Goal: Information Seeking & Learning: Find contact information

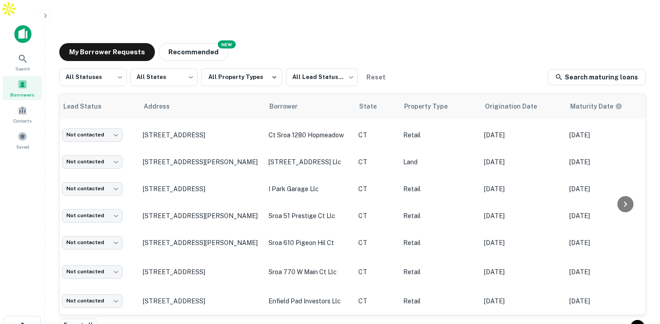
scroll to position [499, 0]
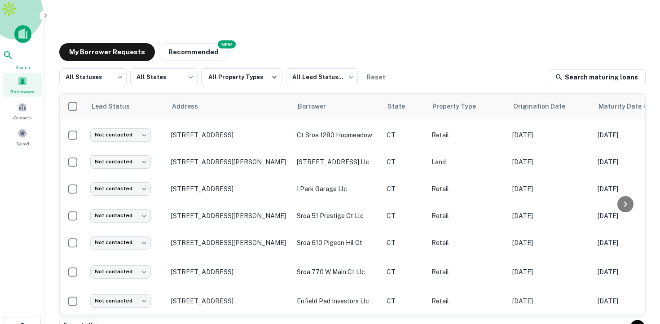
click at [13, 50] on icon at bounding box center [8, 55] width 11 height 11
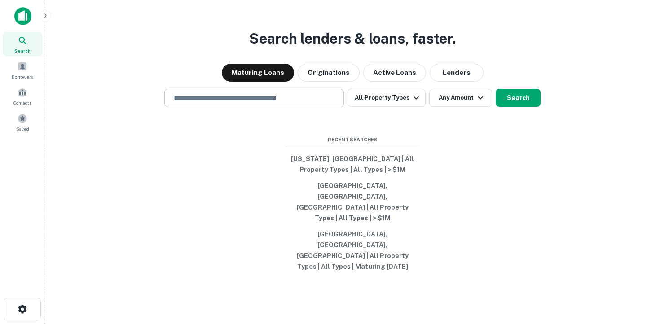
click at [219, 107] on div "​" at bounding box center [254, 98] width 180 height 18
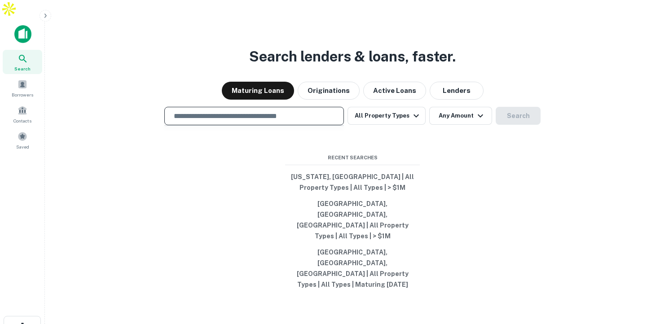
click at [217, 121] on input "text" at bounding box center [253, 116] width 171 height 10
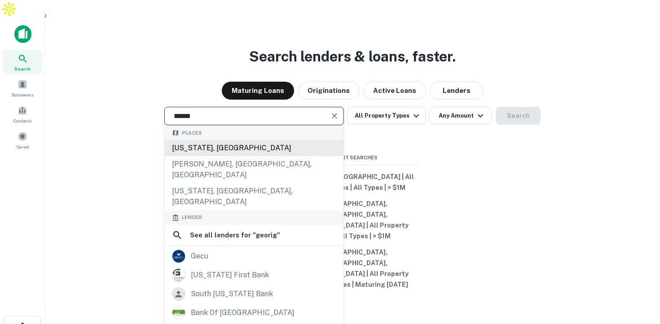
click at [214, 153] on div "Georgia, USA" at bounding box center [254, 148] width 179 height 16
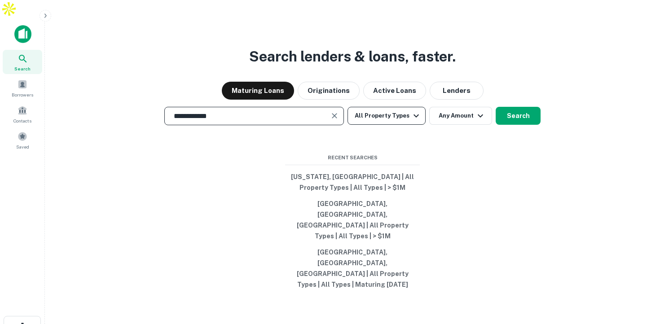
type input "**********"
click at [395, 122] on button "All Property Types" at bounding box center [386, 116] width 78 height 18
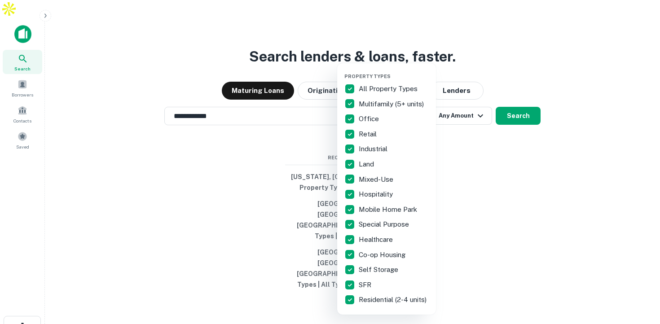
click at [367, 85] on p "All Property Types" at bounding box center [389, 88] width 61 height 11
click at [373, 297] on p "Residential (2-4 units)" at bounding box center [394, 299] width 70 height 11
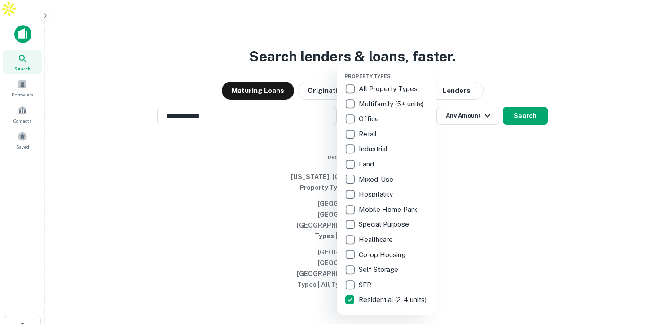
click at [364, 282] on p "SFR" at bounding box center [366, 285] width 14 height 11
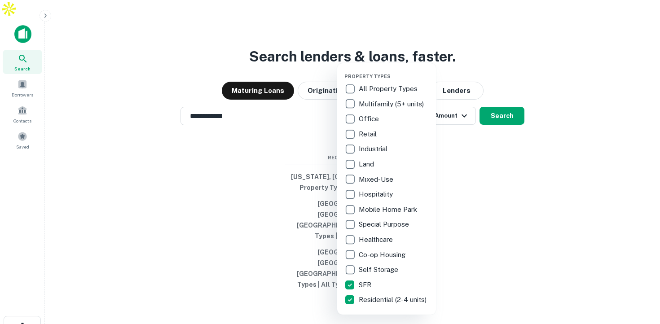
click at [491, 171] on div at bounding box center [330, 162] width 660 height 324
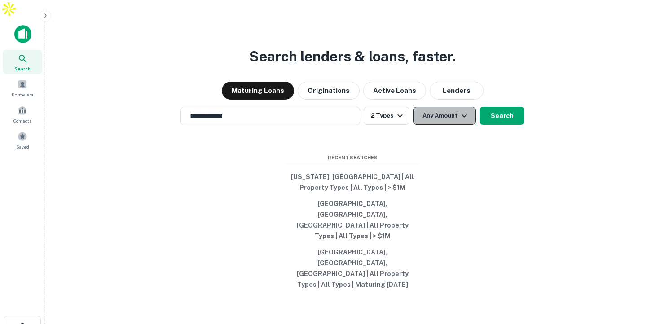
click at [453, 121] on button "Any Amount" at bounding box center [444, 116] width 63 height 18
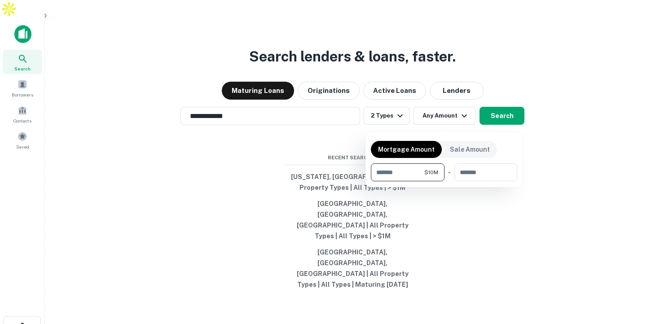
type input "********"
click at [509, 119] on div at bounding box center [330, 162] width 660 height 324
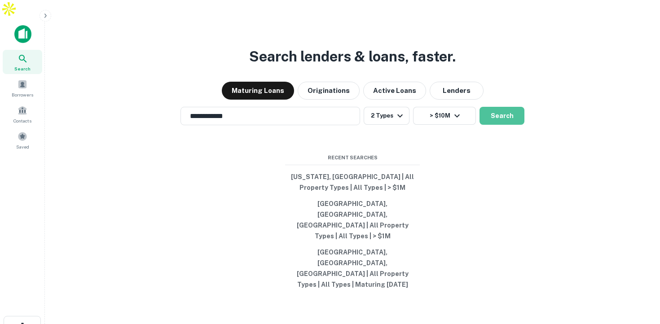
click at [509, 119] on button "Search" at bounding box center [501, 116] width 45 height 18
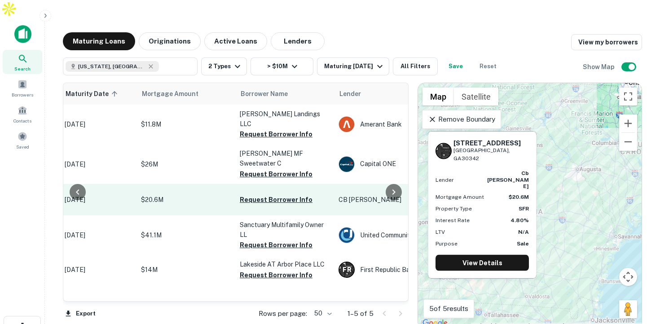
scroll to position [0, 135]
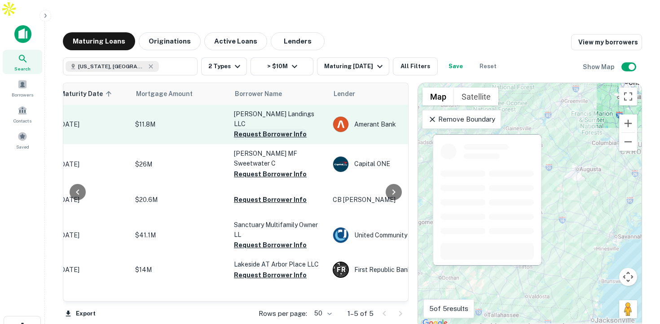
click at [281, 129] on button "Request Borrower Info" at bounding box center [270, 134] width 73 height 11
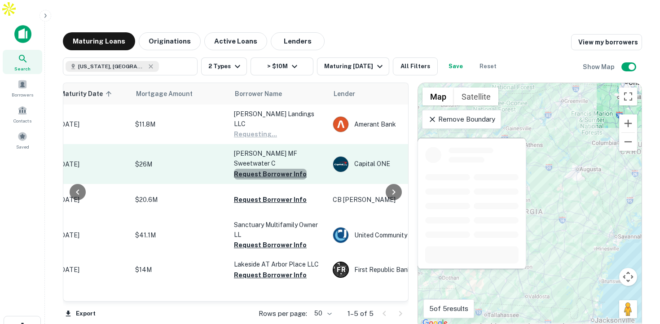
click at [272, 169] on button "Request Borrower Info" at bounding box center [270, 174] width 73 height 11
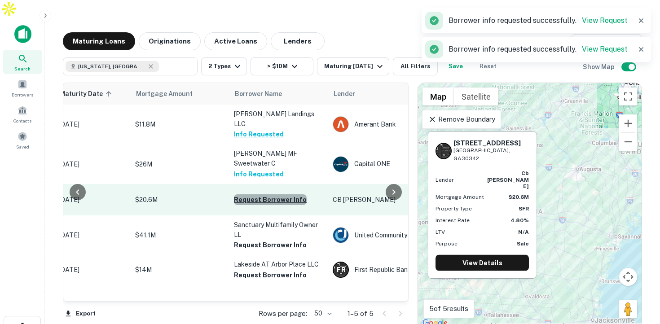
click at [272, 194] on button "Request Borrower Info" at bounding box center [270, 199] width 73 height 11
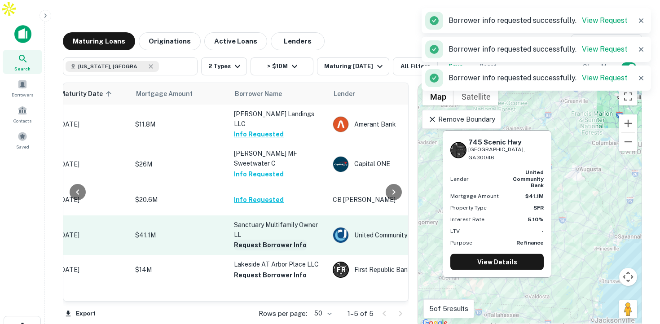
click at [267, 240] on button "Request Borrower Info" at bounding box center [270, 245] width 73 height 11
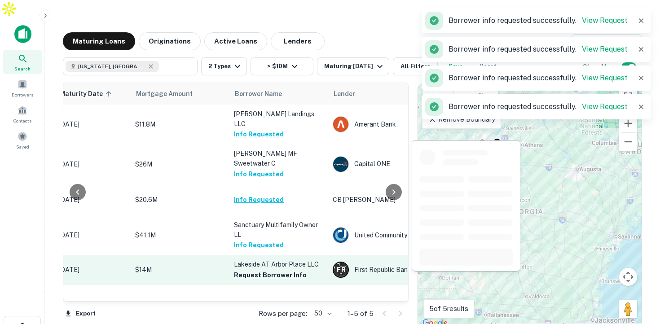
click at [267, 259] on p "Lakeside AT Arbor Place LLC" at bounding box center [279, 264] width 90 height 10
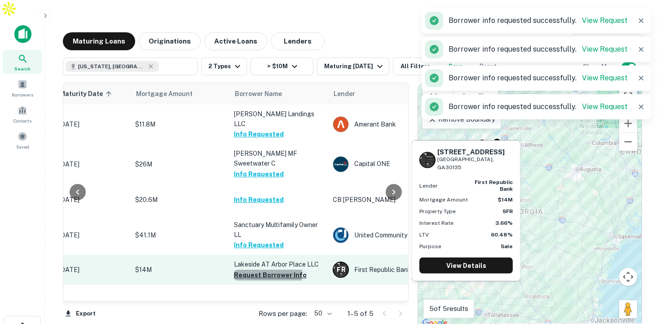
click at [264, 270] on button "Request Borrower Info" at bounding box center [270, 275] width 73 height 11
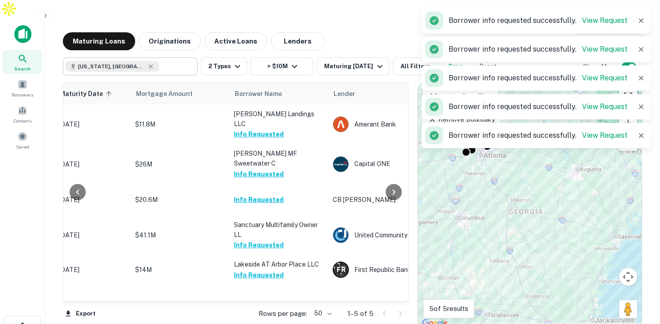
type input "**********"
click at [139, 60] on input "**********" at bounding box center [123, 66] width 114 height 13
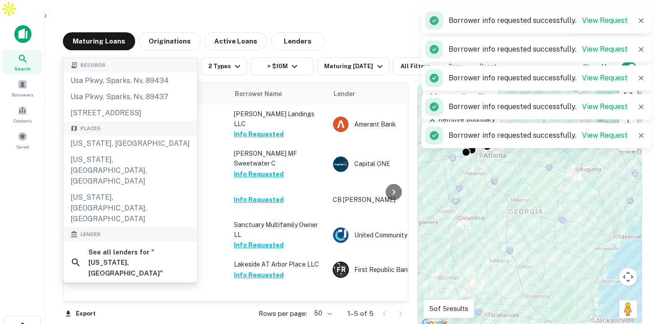
click at [187, 64] on icon "Clear" at bounding box center [187, 66] width 5 height 5
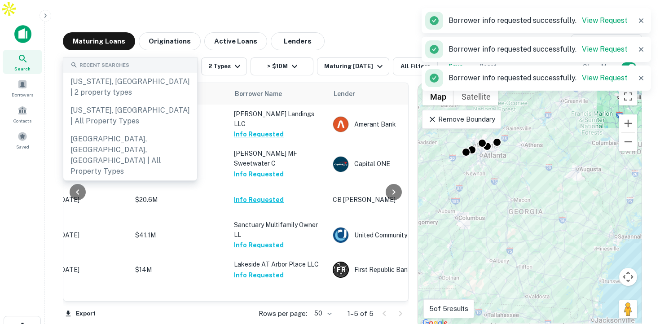
type input "**********"
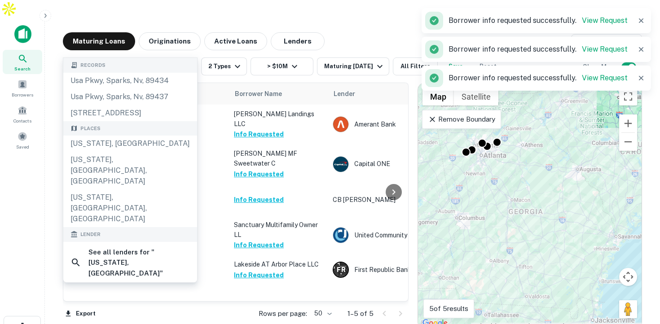
click at [189, 62] on icon "Clear" at bounding box center [188, 66] width 9 height 9
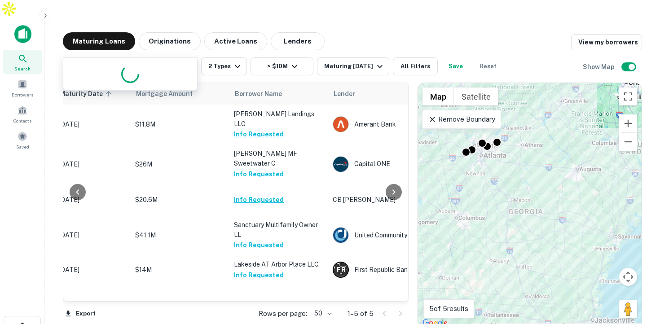
type input "*******"
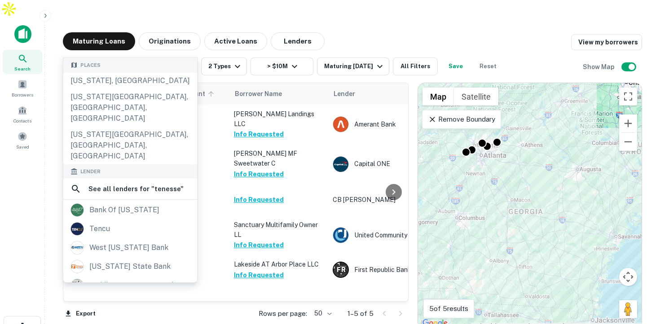
click at [167, 79] on div "Tennessee, USA" at bounding box center [130, 81] width 134 height 16
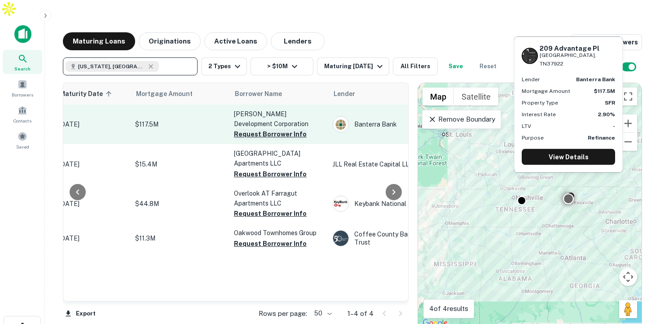
click at [281, 129] on button "Request Borrower Info" at bounding box center [270, 134] width 73 height 11
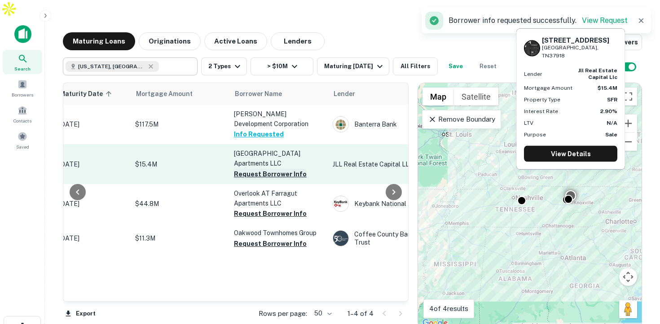
click at [262, 169] on button "Request Borrower Info" at bounding box center [270, 174] width 73 height 11
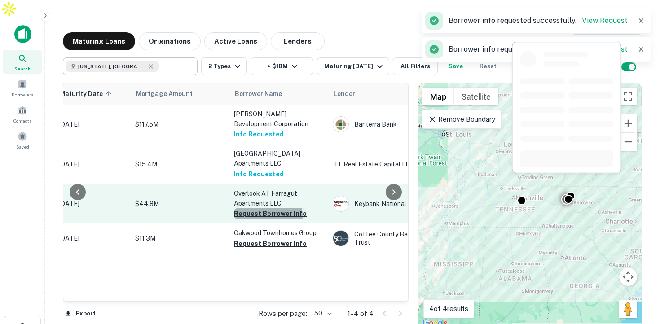
click at [261, 208] on button "Request Borrower Info" at bounding box center [270, 213] width 73 height 11
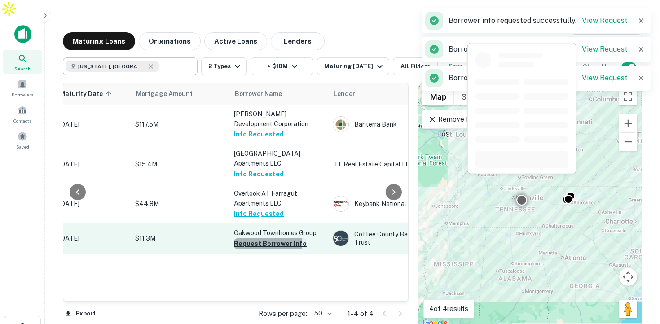
click at [252, 238] on button "Request Borrower Info" at bounding box center [270, 243] width 73 height 11
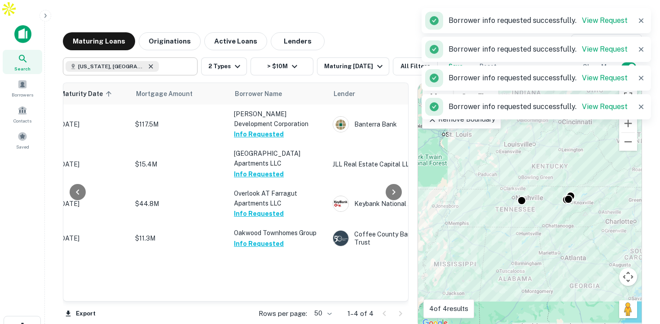
click at [147, 63] on icon at bounding box center [150, 66] width 7 height 7
type input "**********"
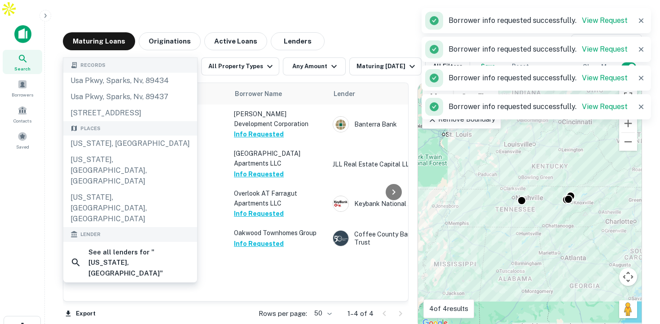
click at [180, 57] on div "**********" at bounding box center [130, 66] width 135 height 18
click at [186, 62] on icon "Clear" at bounding box center [188, 66] width 9 height 9
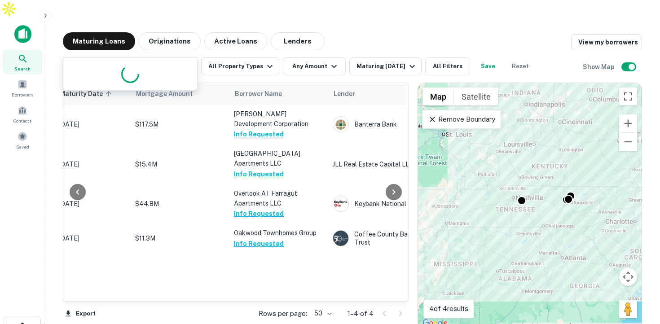
type input "*********"
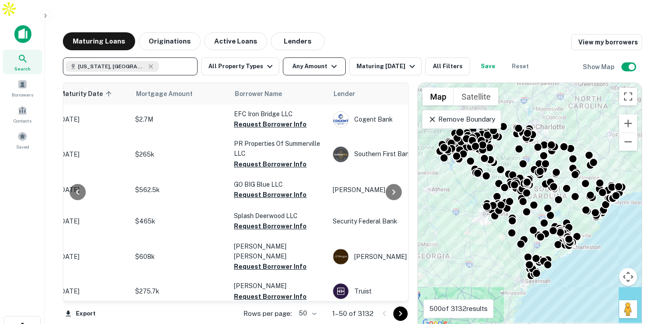
click at [324, 57] on button "Any Amount" at bounding box center [314, 66] width 63 height 18
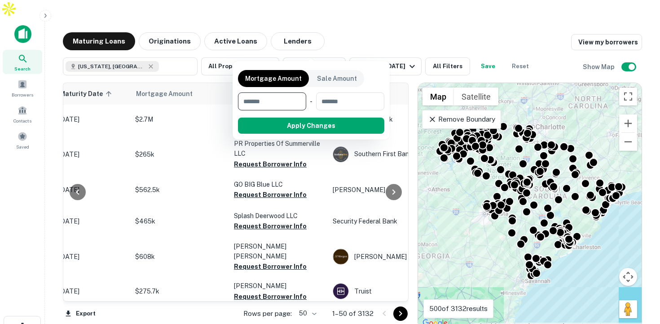
click at [252, 53] on div at bounding box center [330, 162] width 660 height 324
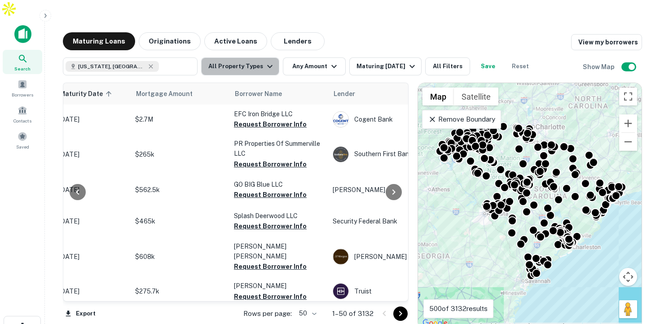
click at [251, 57] on button "All Property Types" at bounding box center [240, 66] width 78 height 18
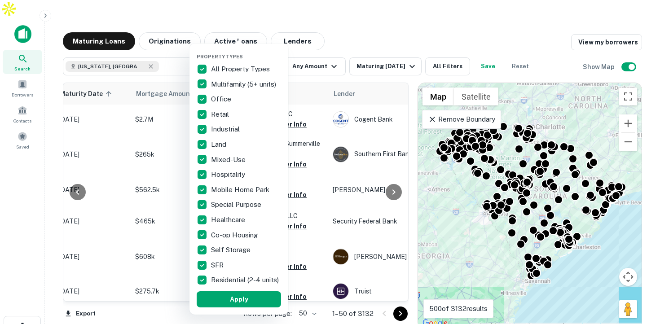
click at [234, 68] on p "All Property Types" at bounding box center [241, 69] width 61 height 11
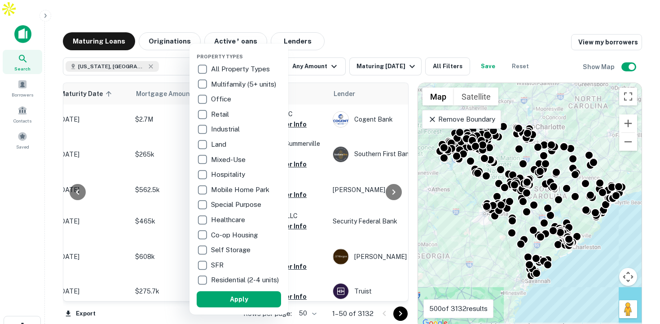
click at [217, 262] on p "SFR" at bounding box center [218, 265] width 14 height 11
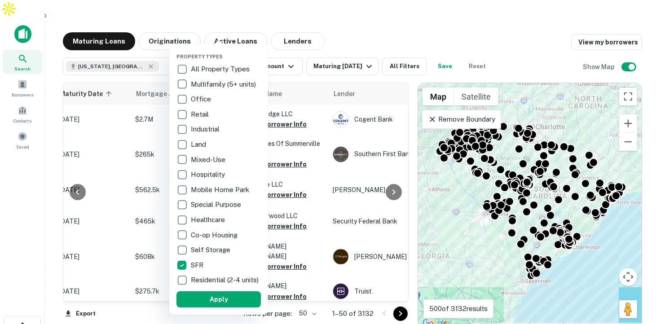
click at [216, 284] on p "Residential (2-4 units)" at bounding box center [226, 280] width 70 height 11
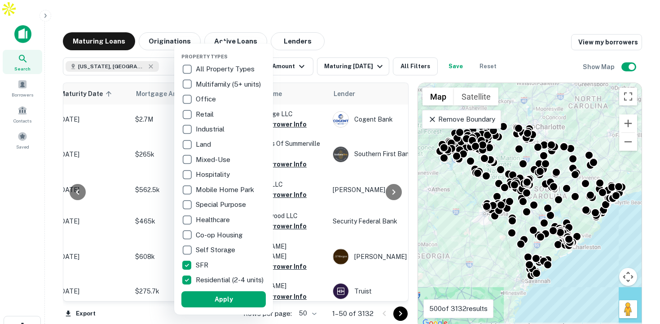
click at [408, 44] on div at bounding box center [330, 162] width 660 height 324
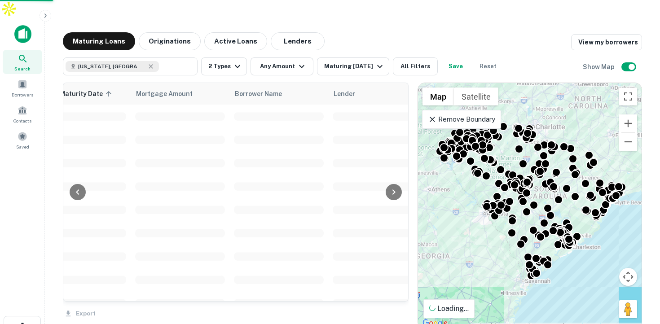
click at [297, 43] on div at bounding box center [330, 162] width 660 height 324
click at [294, 47] on div at bounding box center [330, 162] width 660 height 324
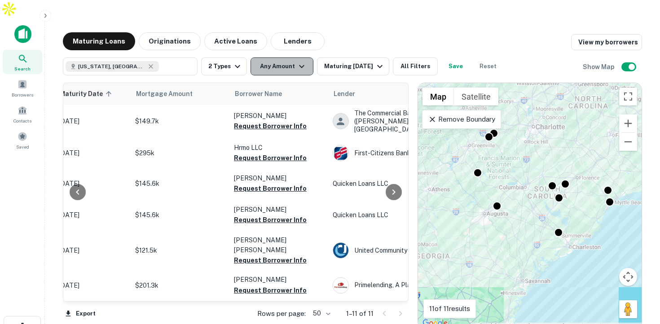
click at [289, 57] on button "Any Amount" at bounding box center [281, 66] width 63 height 18
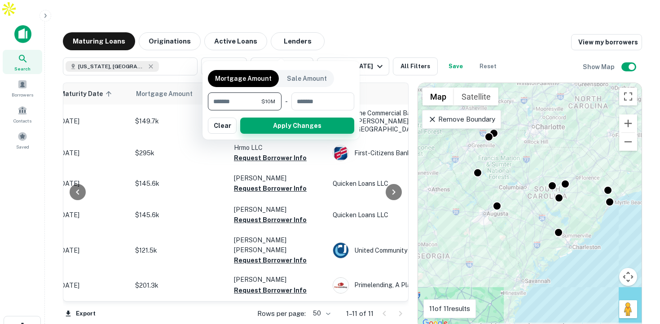
type input "********"
click at [282, 128] on button "Apply Changes" at bounding box center [297, 126] width 114 height 16
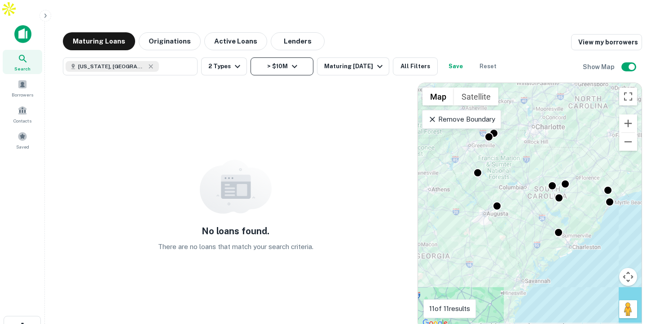
click at [277, 57] on button "> $10M" at bounding box center [281, 66] width 63 height 18
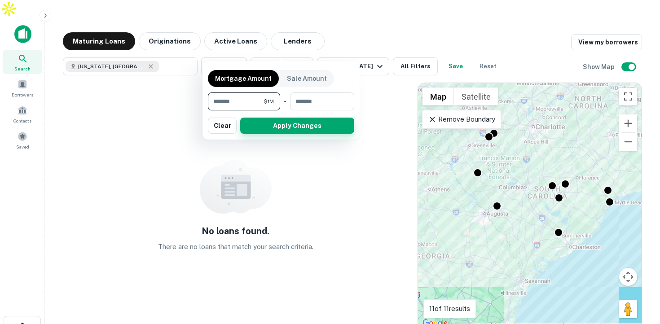
type input "*******"
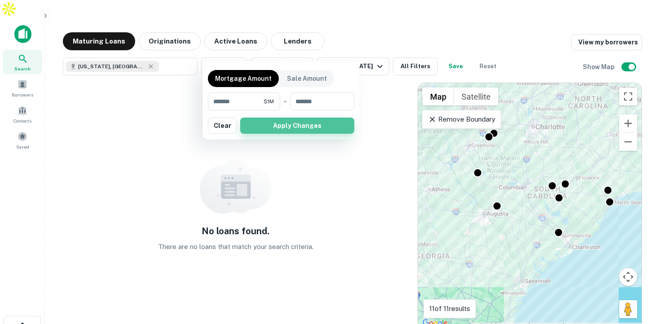
click at [302, 127] on button "Apply Changes" at bounding box center [297, 126] width 114 height 16
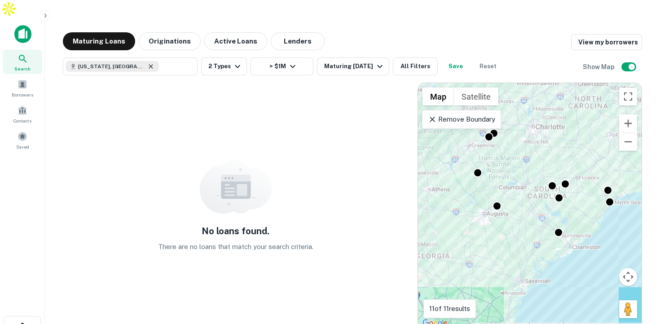
click at [147, 63] on icon at bounding box center [150, 66] width 7 height 7
type input "**********"
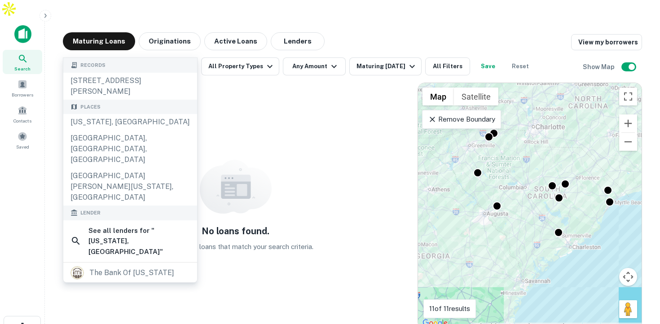
click at [192, 62] on icon "Clear" at bounding box center [188, 66] width 9 height 9
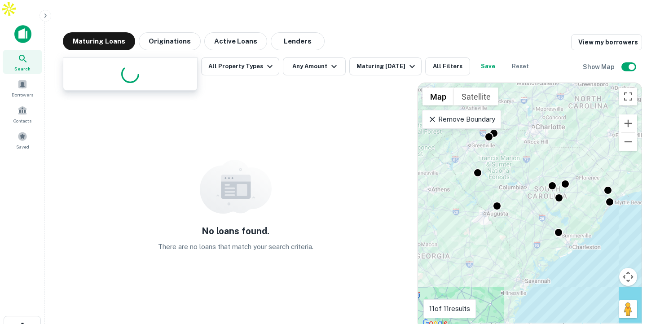
type input "****"
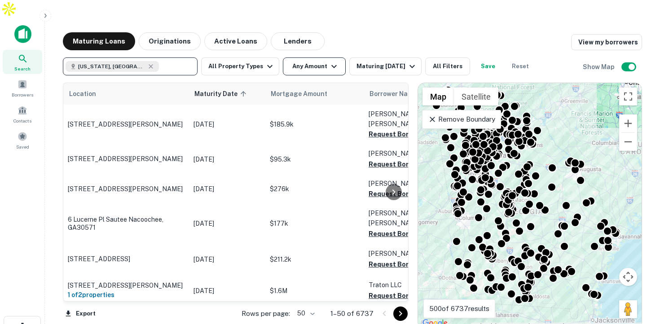
click at [313, 57] on button "Any Amount" at bounding box center [314, 66] width 63 height 18
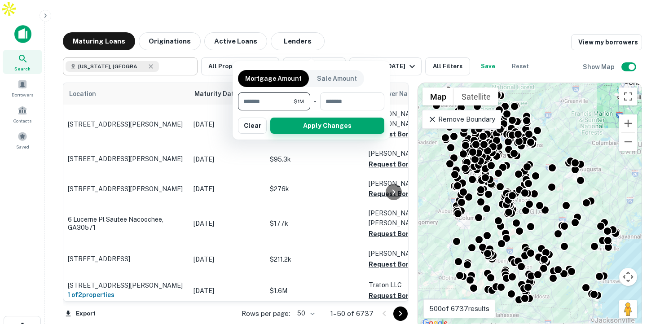
type input "*******"
click at [297, 125] on button "Apply Changes" at bounding box center [327, 126] width 114 height 16
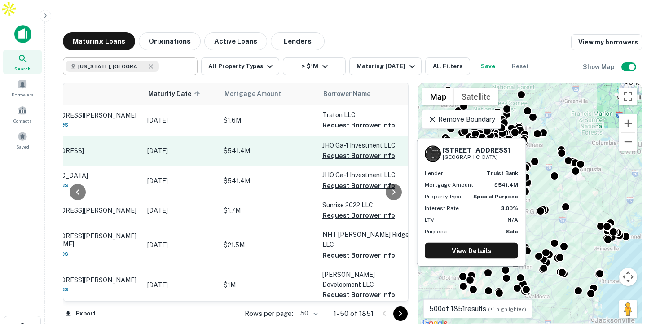
scroll to position [0, 48]
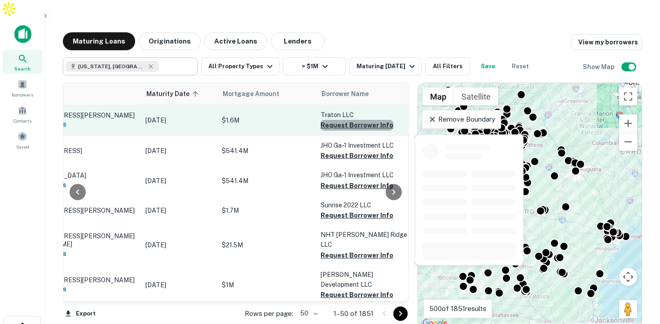
click at [383, 120] on button "Request Borrower Info" at bounding box center [356, 125] width 73 height 11
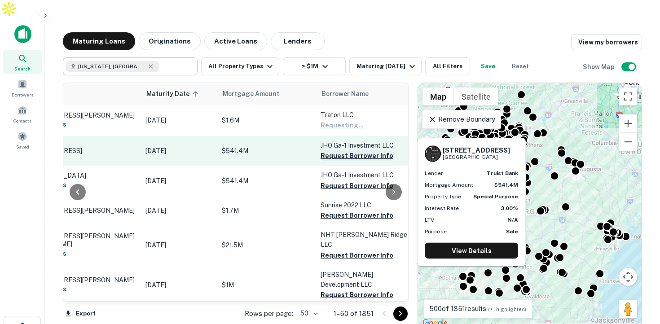
click at [345, 150] on button "Request Borrower Info" at bounding box center [356, 155] width 73 height 11
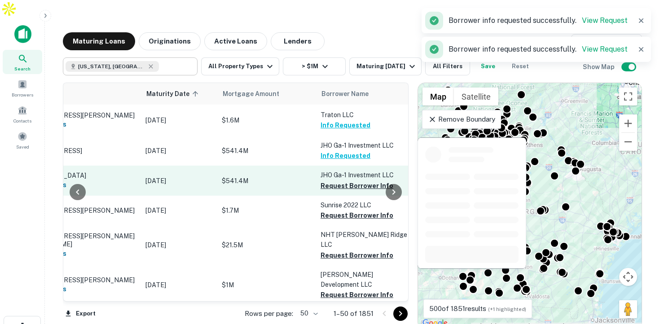
click at [342, 180] on td "JHO Ga-1 Investment LLC Request Borrower Info" at bounding box center [365, 181] width 99 height 30
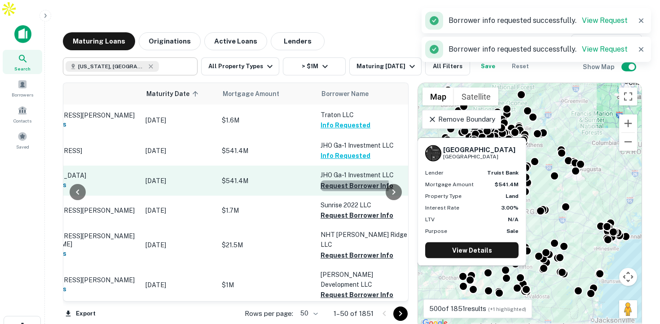
click at [341, 180] on button "Request Borrower Info" at bounding box center [356, 185] width 73 height 11
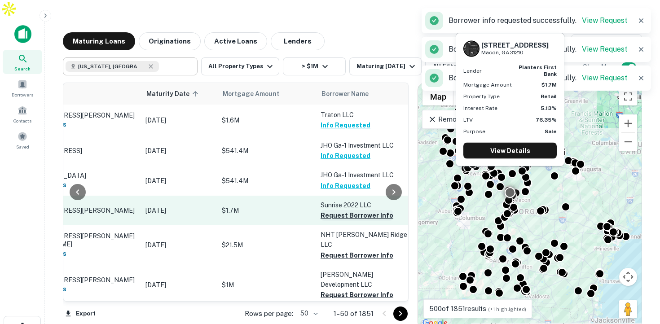
click at [341, 210] on button "Request Borrower Info" at bounding box center [356, 215] width 73 height 11
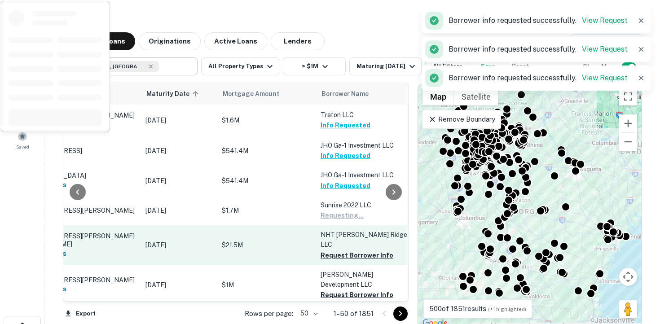
click at [340, 232] on p "NHT Dawson Ridge LLC" at bounding box center [365, 240] width 90 height 20
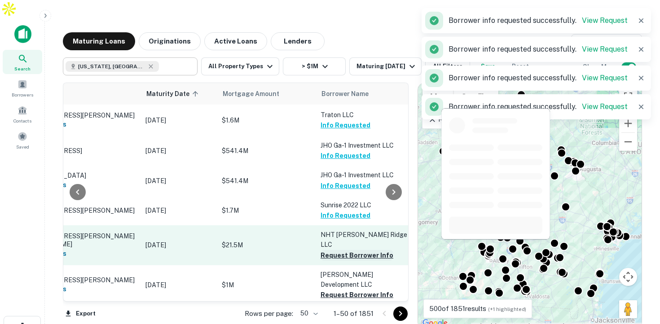
click at [340, 250] on button "Request Borrower Info" at bounding box center [356, 255] width 73 height 11
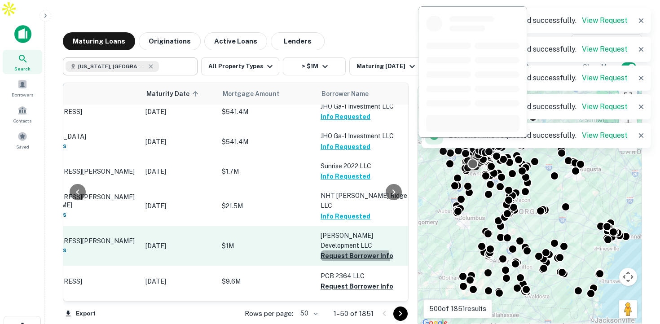
click at [339, 250] on button "Request Borrower Info" at bounding box center [356, 255] width 73 height 11
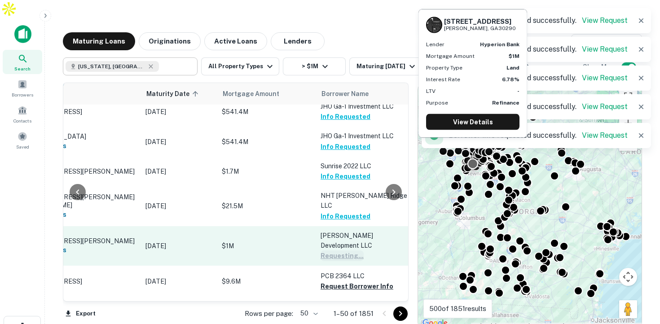
scroll to position [72, 48]
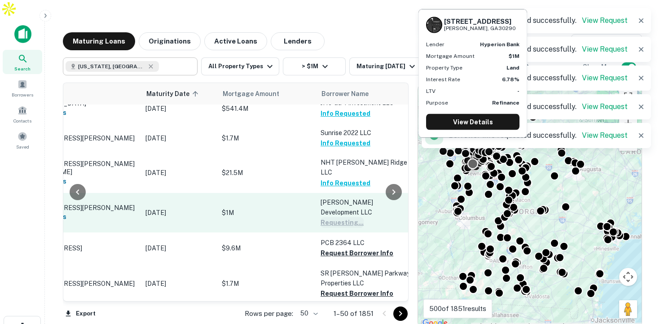
click at [339, 247] on td "PCB 2364 LLC Request Borrower Info" at bounding box center [365, 247] width 99 height 31
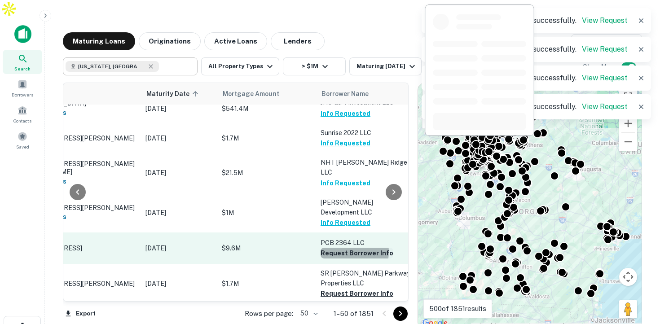
click at [339, 248] on button "Request Borrower Info" at bounding box center [356, 253] width 73 height 11
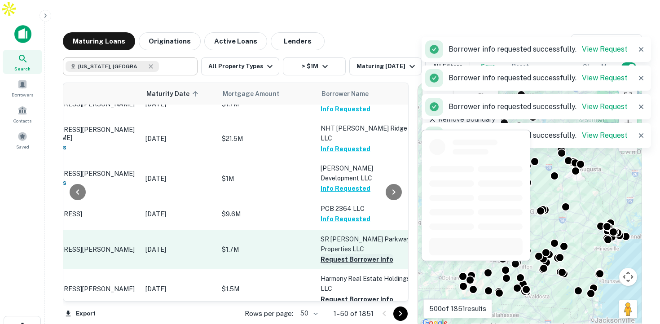
click at [337, 254] on button "Request Borrower Info" at bounding box center [356, 259] width 73 height 11
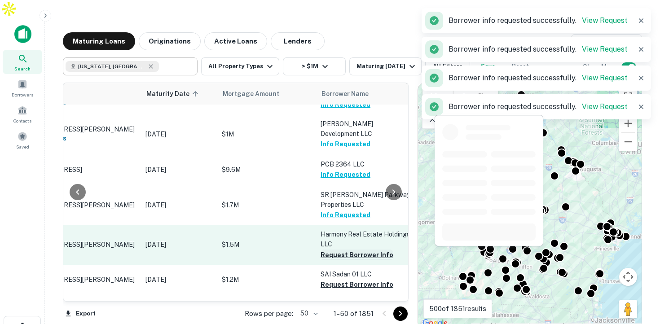
click at [339, 250] on button "Request Borrower Info" at bounding box center [356, 255] width 73 height 11
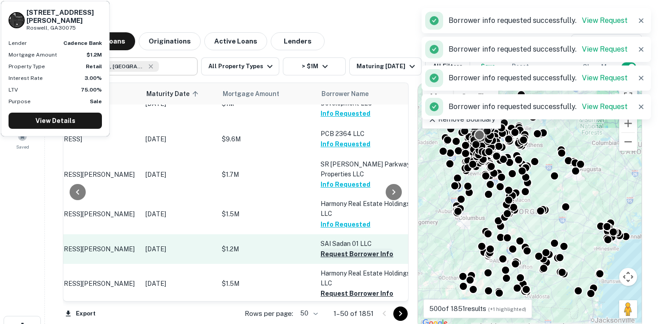
click at [337, 249] on button "Request Borrower Info" at bounding box center [356, 254] width 73 height 11
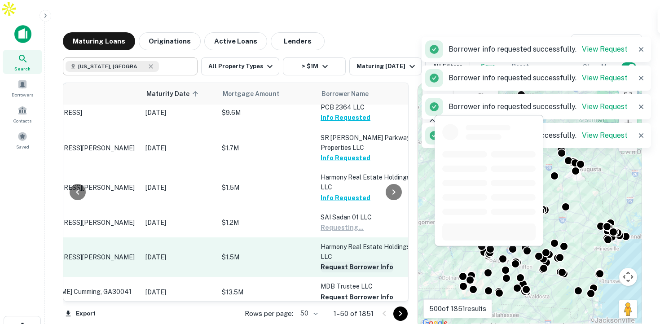
click at [335, 262] on button "Request Borrower Info" at bounding box center [356, 267] width 73 height 11
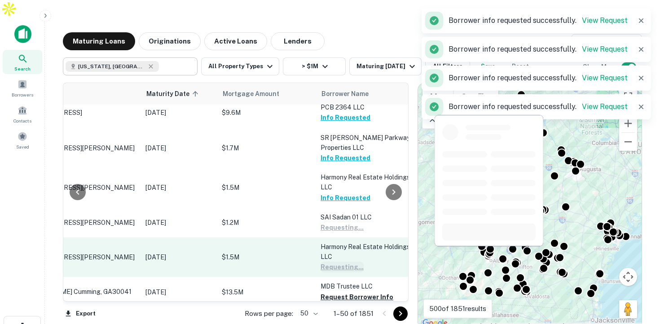
scroll to position [250, 48]
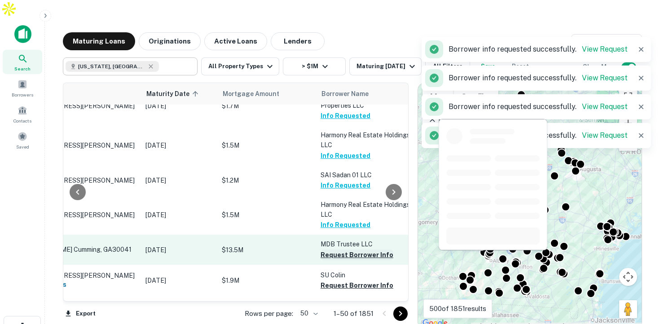
click at [339, 250] on button "Request Borrower Info" at bounding box center [356, 255] width 73 height 11
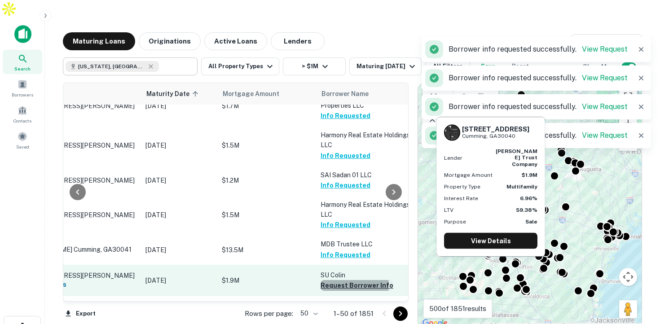
click at [336, 280] on button "Request Borrower Info" at bounding box center [356, 285] width 73 height 11
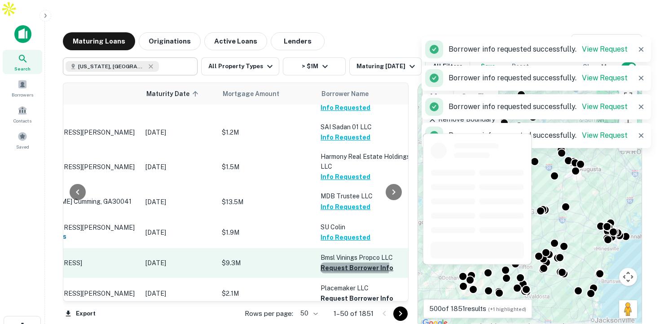
click at [342, 263] on button "Request Borrower Info" at bounding box center [356, 268] width 73 height 11
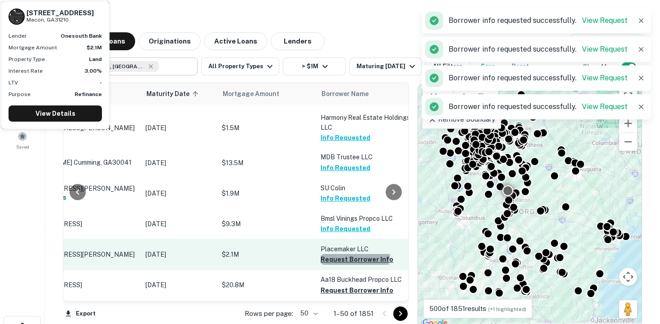
click at [342, 254] on button "Request Borrower Info" at bounding box center [356, 259] width 73 height 11
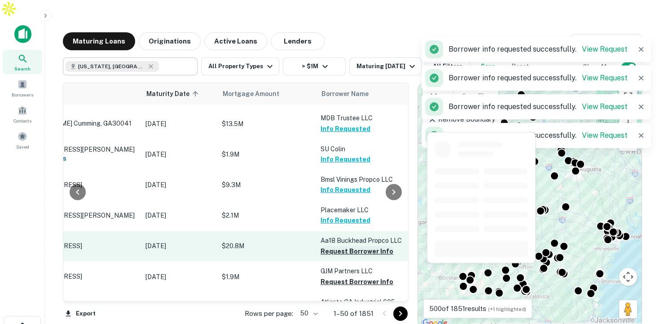
click at [342, 246] on button "Request Borrower Info" at bounding box center [356, 251] width 73 height 11
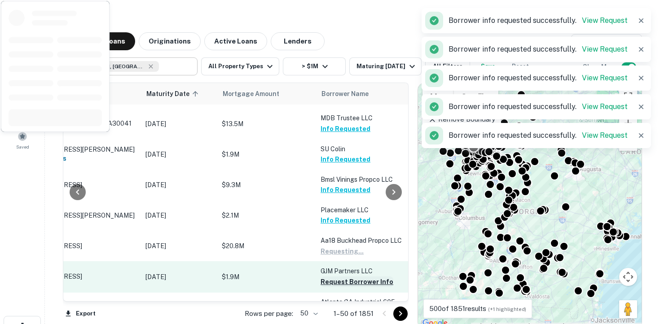
scroll to position [408, 48]
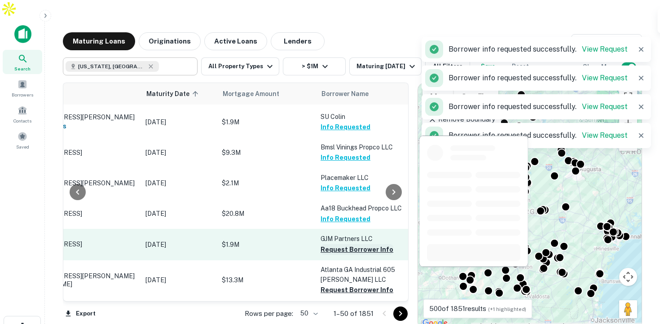
click at [342, 244] on button "Request Borrower Info" at bounding box center [356, 249] width 73 height 11
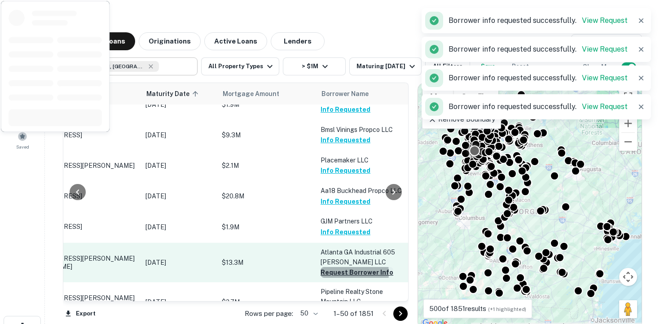
click at [339, 267] on button "Request Borrower Info" at bounding box center [356, 272] width 73 height 11
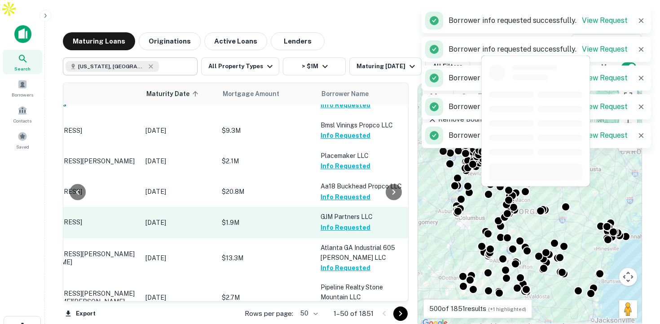
scroll to position [503, 48]
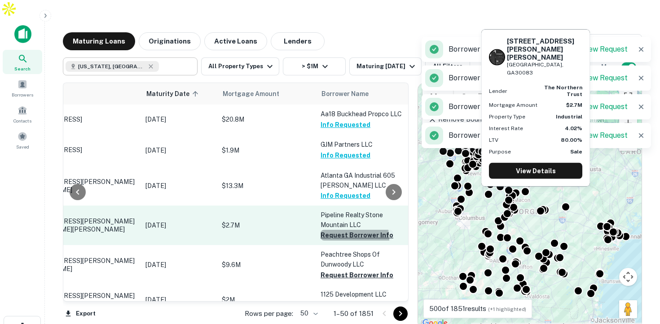
click at [342, 230] on button "Request Borrower Info" at bounding box center [356, 235] width 73 height 11
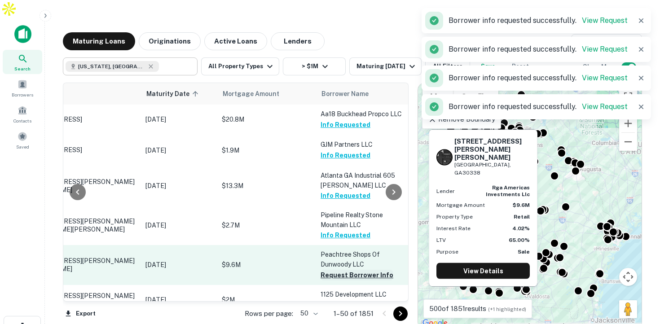
click at [332, 270] on button "Request Borrower Info" at bounding box center [356, 275] width 73 height 11
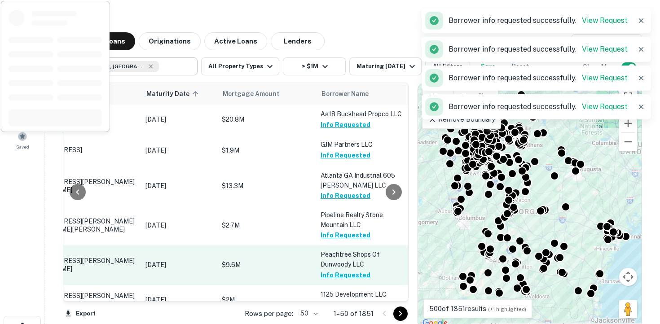
scroll to position [575, 48]
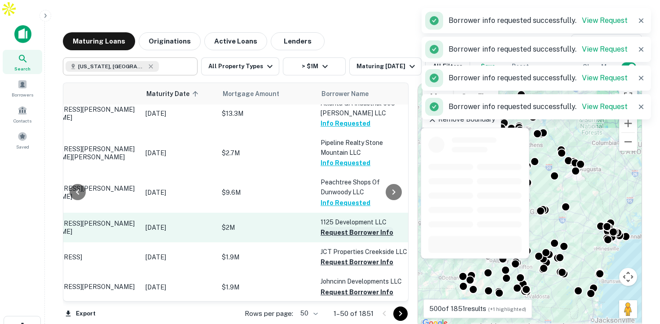
click at [342, 227] on button "Request Borrower Info" at bounding box center [356, 232] width 73 height 11
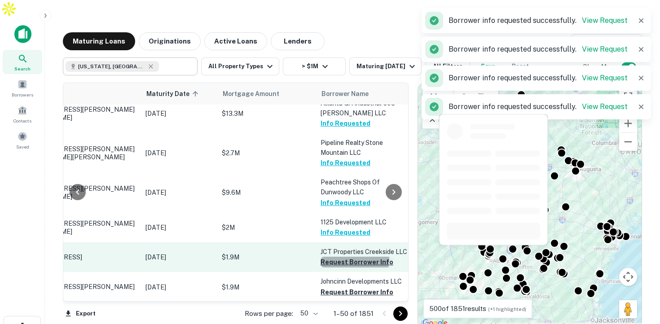
click at [337, 257] on button "Request Borrower Info" at bounding box center [356, 262] width 73 height 11
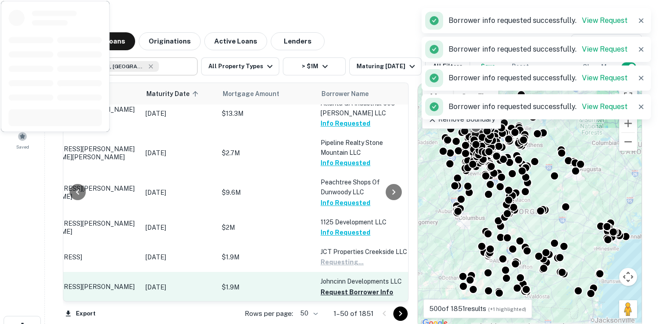
scroll to position [596, 48]
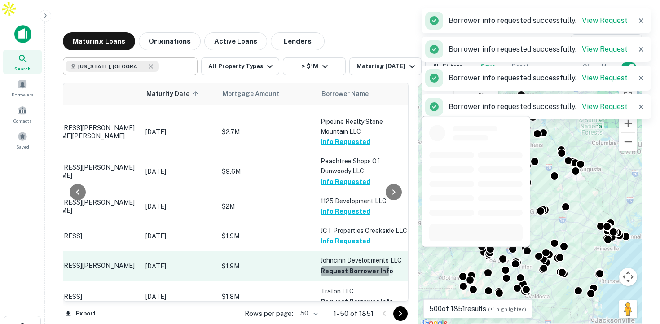
click at [342, 266] on button "Request Borrower Info" at bounding box center [356, 271] width 73 height 11
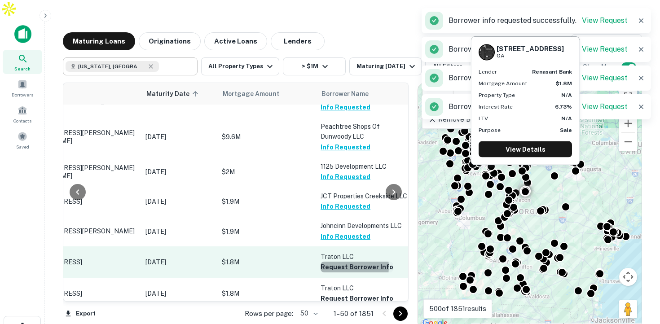
click at [342, 262] on button "Request Borrower Info" at bounding box center [356, 267] width 73 height 11
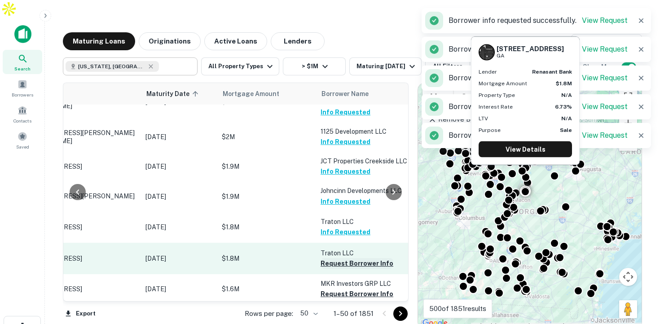
click at [342, 258] on button "Request Borrower Info" at bounding box center [356, 263] width 73 height 11
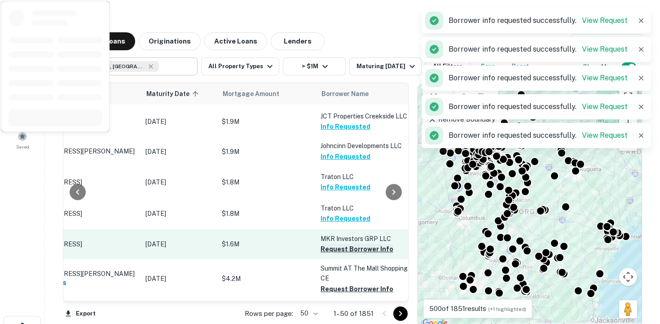
click at [345, 244] on button "Request Borrower Info" at bounding box center [356, 249] width 73 height 11
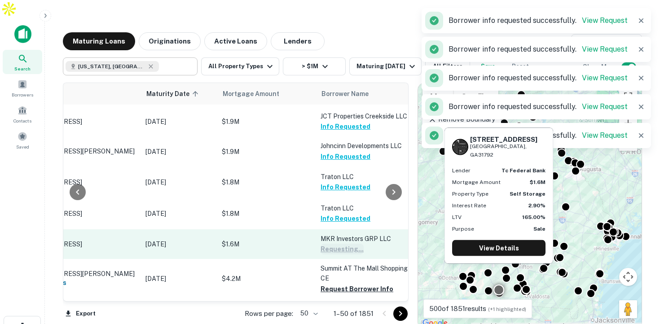
scroll to position [744, 48]
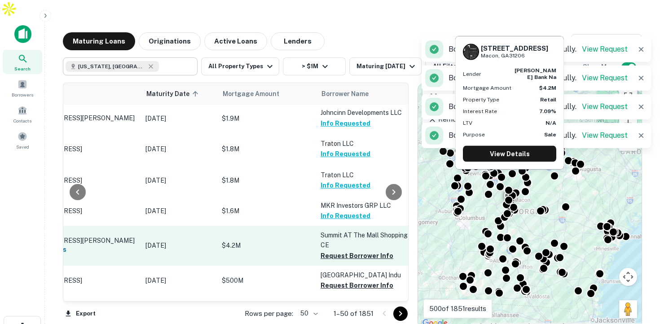
click at [343, 240] on p "Summit AT The Mall Shopping CE" at bounding box center [365, 240] width 90 height 20
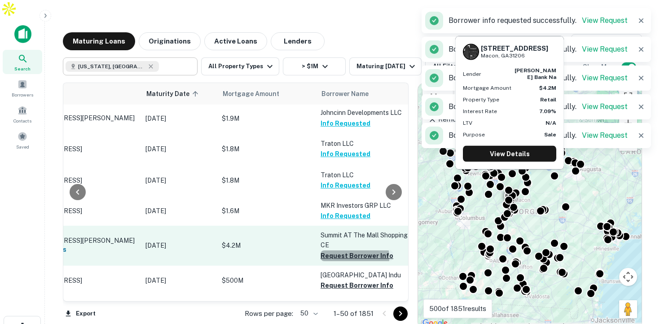
click at [340, 250] on button "Request Borrower Info" at bounding box center [356, 255] width 73 height 11
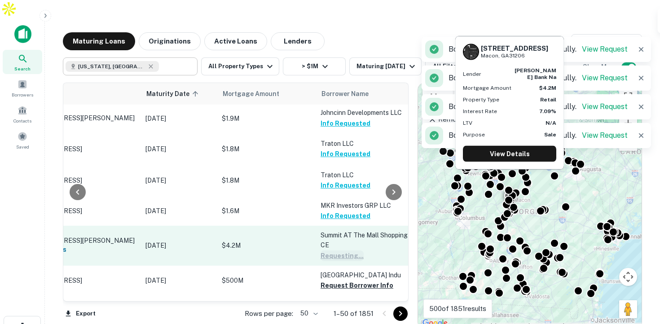
scroll to position [756, 48]
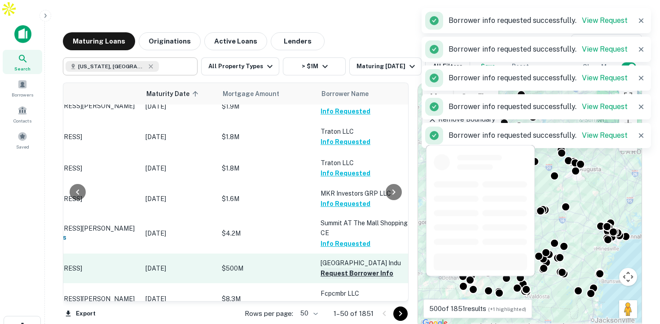
click at [336, 268] on button "Request Borrower Info" at bounding box center [356, 273] width 73 height 11
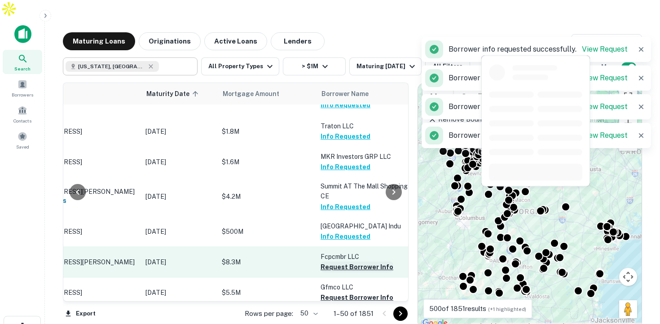
click at [341, 262] on button "Request Borrower Info" at bounding box center [356, 267] width 73 height 11
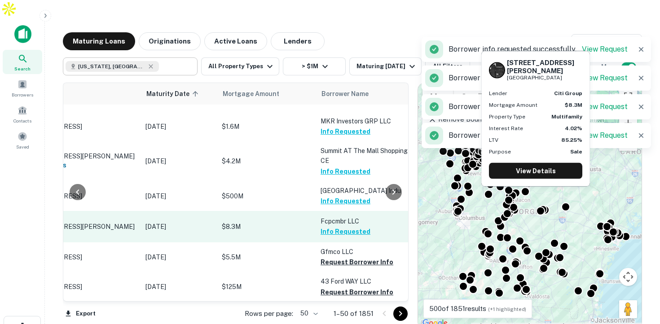
scroll to position [835, 48]
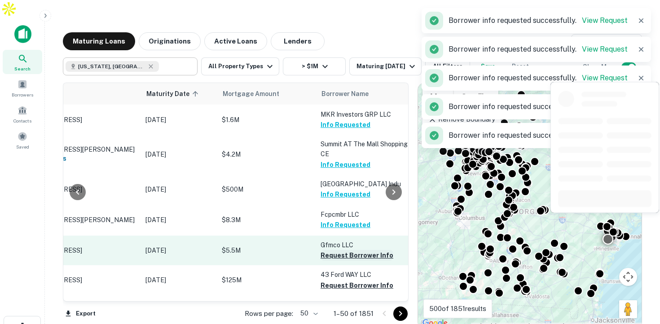
click at [341, 250] on button "Request Borrower Info" at bounding box center [356, 255] width 73 height 11
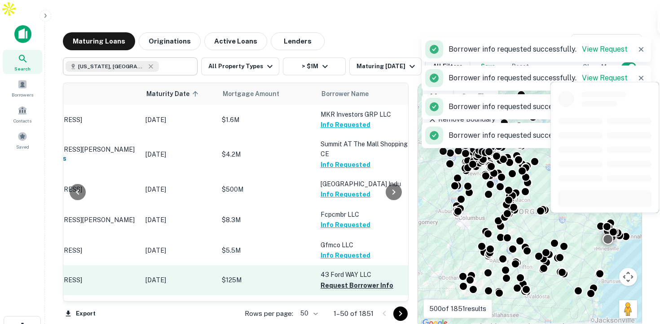
click at [337, 280] on button "Request Borrower Info" at bounding box center [356, 285] width 73 height 11
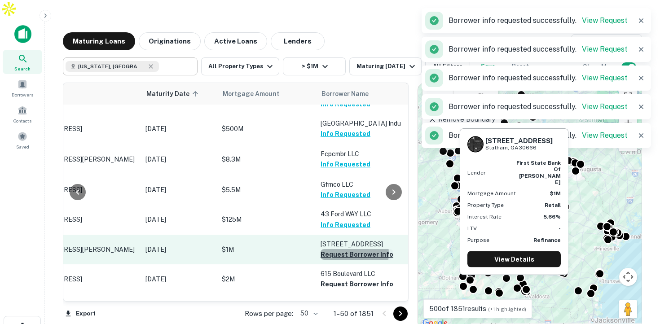
click at [345, 254] on button "Request Borrower Info" at bounding box center [356, 254] width 73 height 11
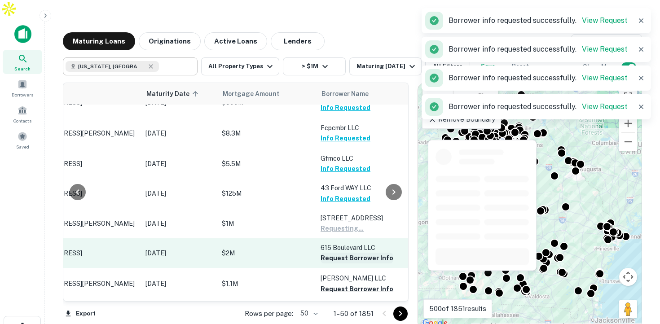
scroll to position [928, 48]
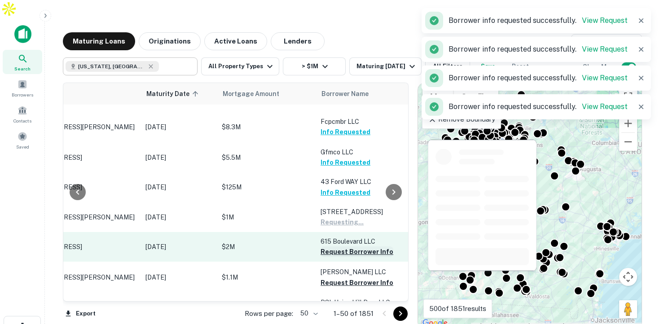
click at [346, 253] on button "Request Borrower Info" at bounding box center [356, 251] width 73 height 11
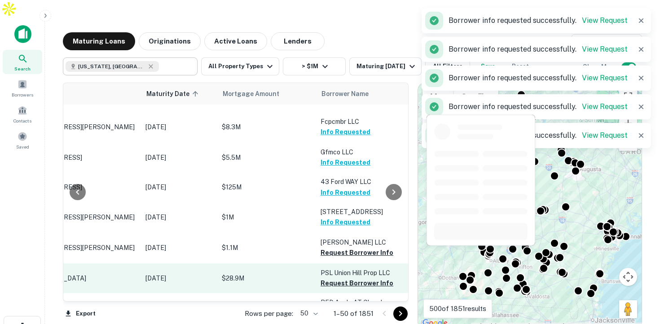
scroll to position [961, 48]
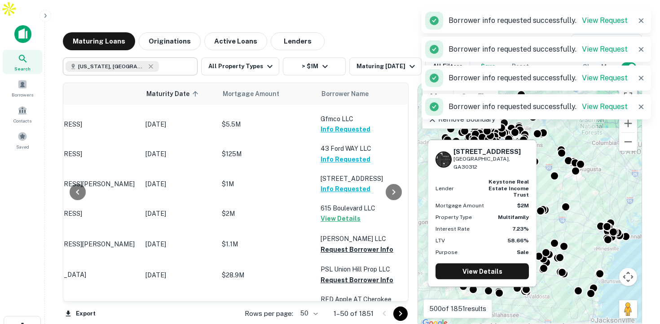
click at [343, 223] on button "View Details" at bounding box center [340, 218] width 40 height 11
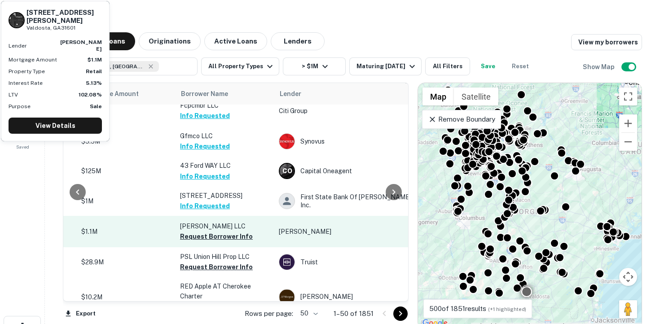
scroll to position [944, 189]
click at [235, 233] on button "Request Borrower Info" at bounding box center [216, 236] width 73 height 11
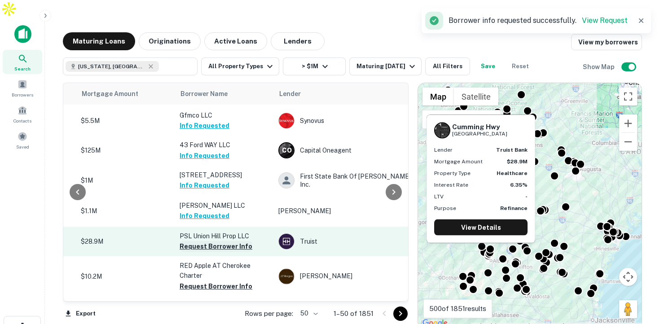
click at [230, 250] on button "Request Borrower Info" at bounding box center [216, 246] width 73 height 11
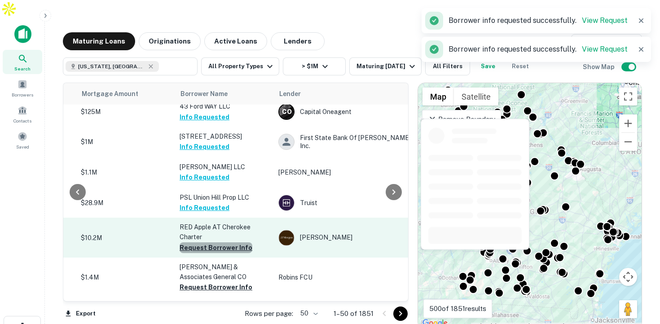
click at [230, 249] on button "Request Borrower Info" at bounding box center [216, 247] width 73 height 11
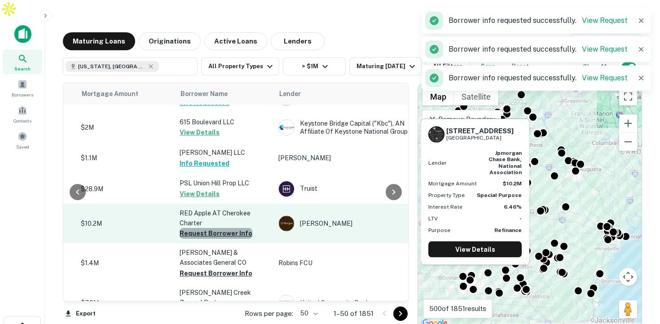
click at [234, 236] on button "Request Borrower Info" at bounding box center [216, 233] width 73 height 11
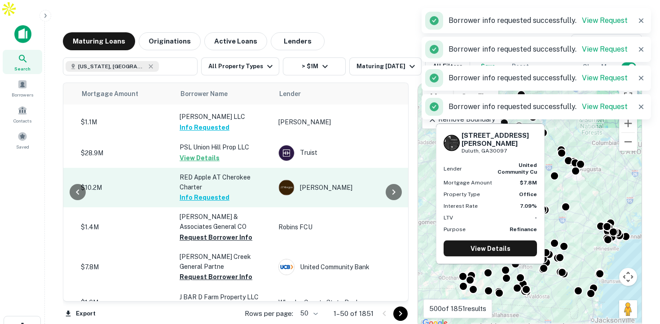
scroll to position [1096, 189]
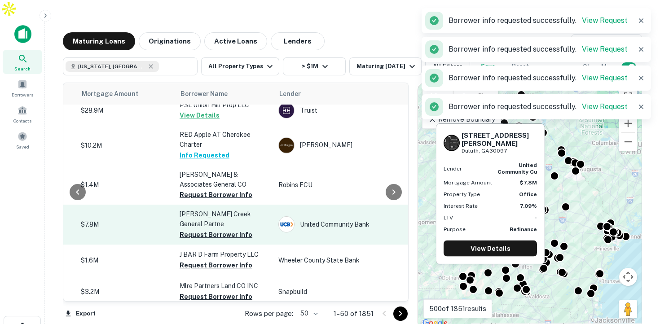
click at [234, 227] on p "TSO Johns Creek General Partne" at bounding box center [225, 219] width 90 height 20
click at [228, 241] on td "TSO Johns Creek General Partne Request Borrower Info" at bounding box center [224, 224] width 99 height 39
click at [228, 238] on button "Request Borrower Info" at bounding box center [216, 234] width 73 height 11
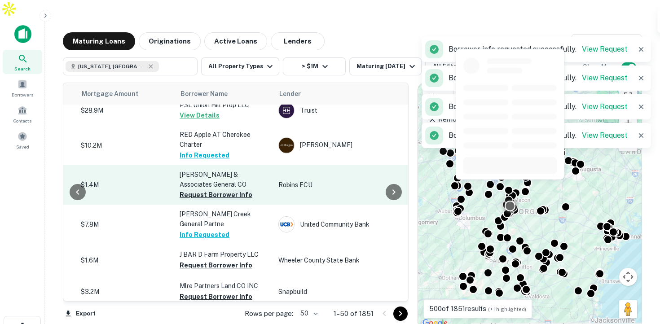
click at [242, 198] on button "Request Borrower Info" at bounding box center [216, 194] width 73 height 11
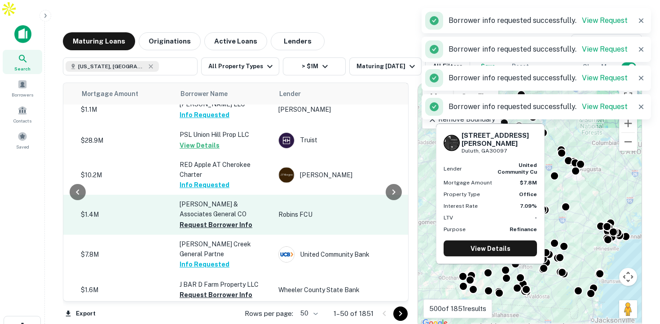
scroll to position [1151, 189]
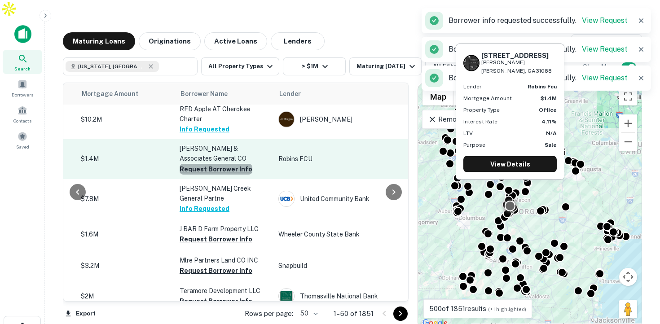
click at [237, 173] on button "Request Borrower Info" at bounding box center [216, 169] width 73 height 11
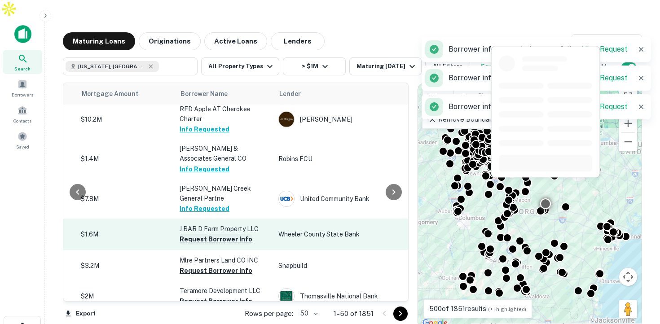
click at [229, 237] on button "Request Borrower Info" at bounding box center [216, 239] width 73 height 11
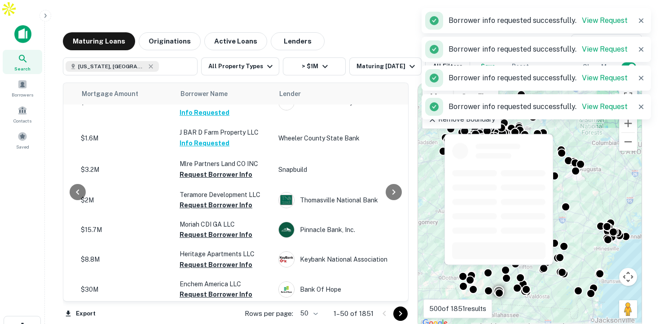
scroll to position [1223, 189]
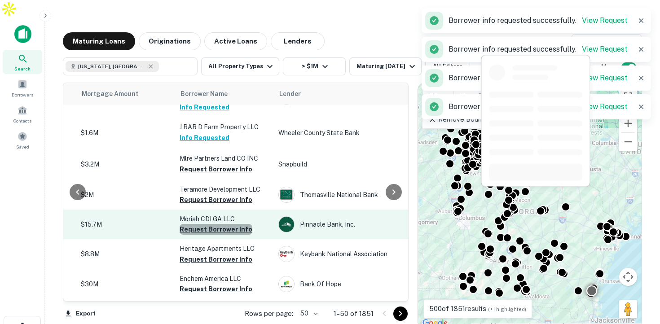
click at [229, 228] on button "Request Borrower Info" at bounding box center [216, 229] width 73 height 11
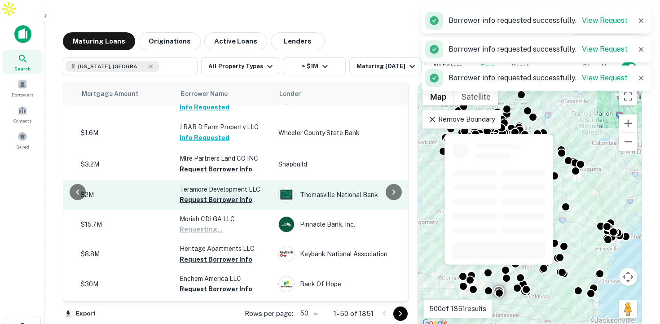
click at [228, 201] on button "Request Borrower Info" at bounding box center [216, 199] width 73 height 11
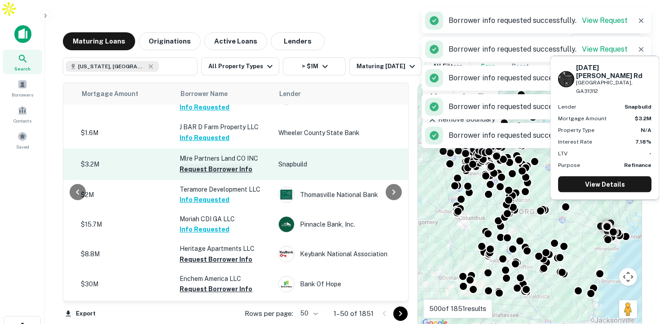
click at [233, 168] on button "Request Borrower Info" at bounding box center [216, 169] width 73 height 11
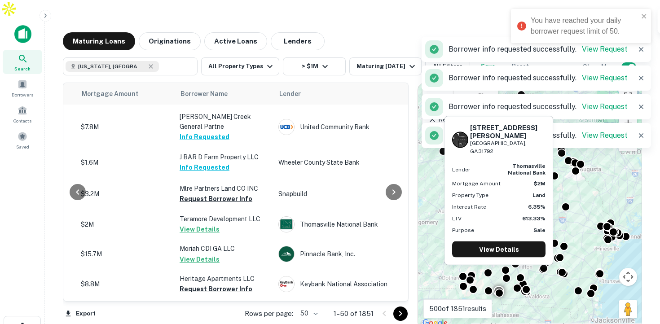
scroll to position [1269, 189]
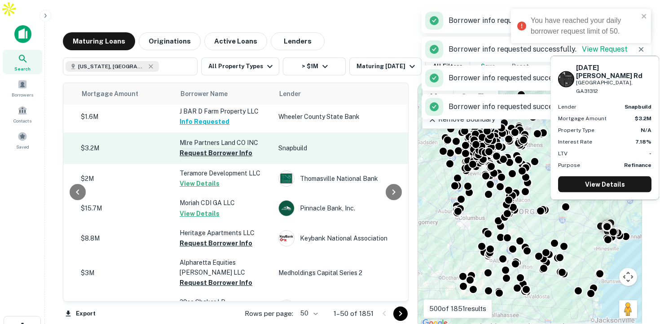
click at [230, 154] on button "Request Borrower Info" at bounding box center [216, 153] width 73 height 11
